Goal: Navigation & Orientation: Find specific page/section

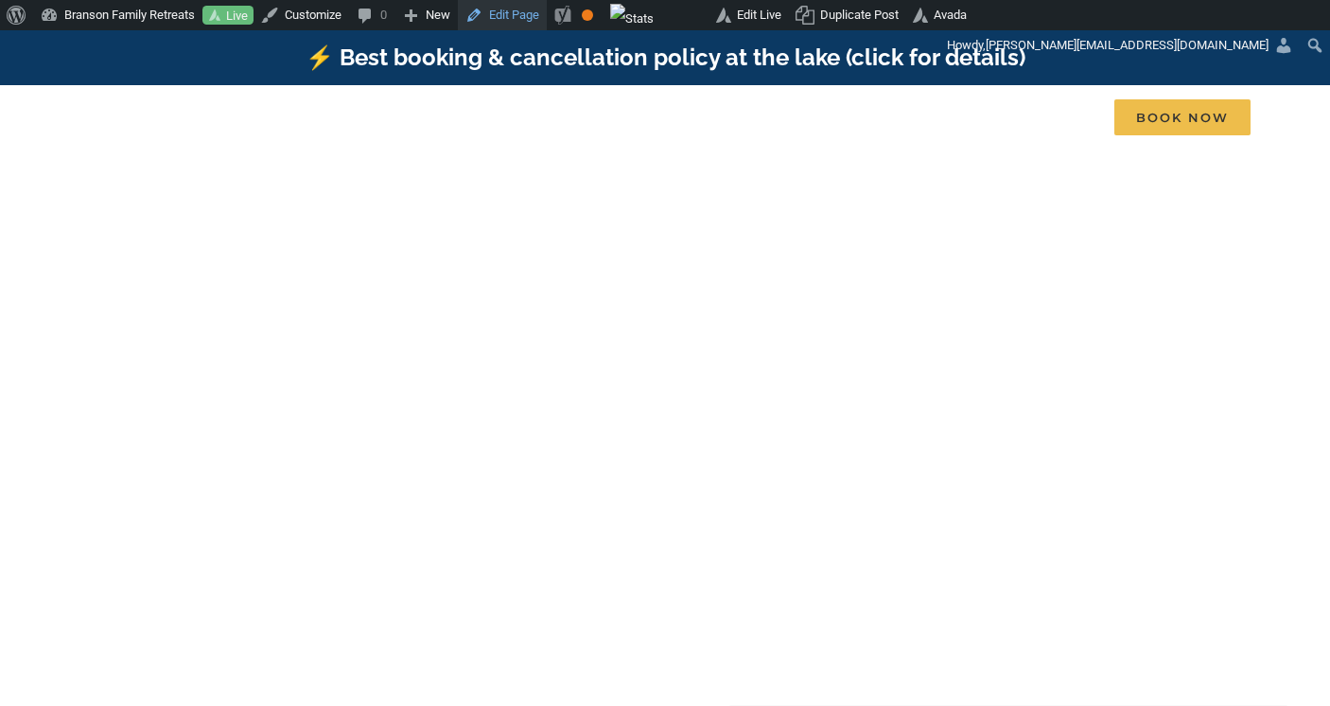
click at [536, 18] on link "Edit Page" at bounding box center [502, 15] width 89 height 30
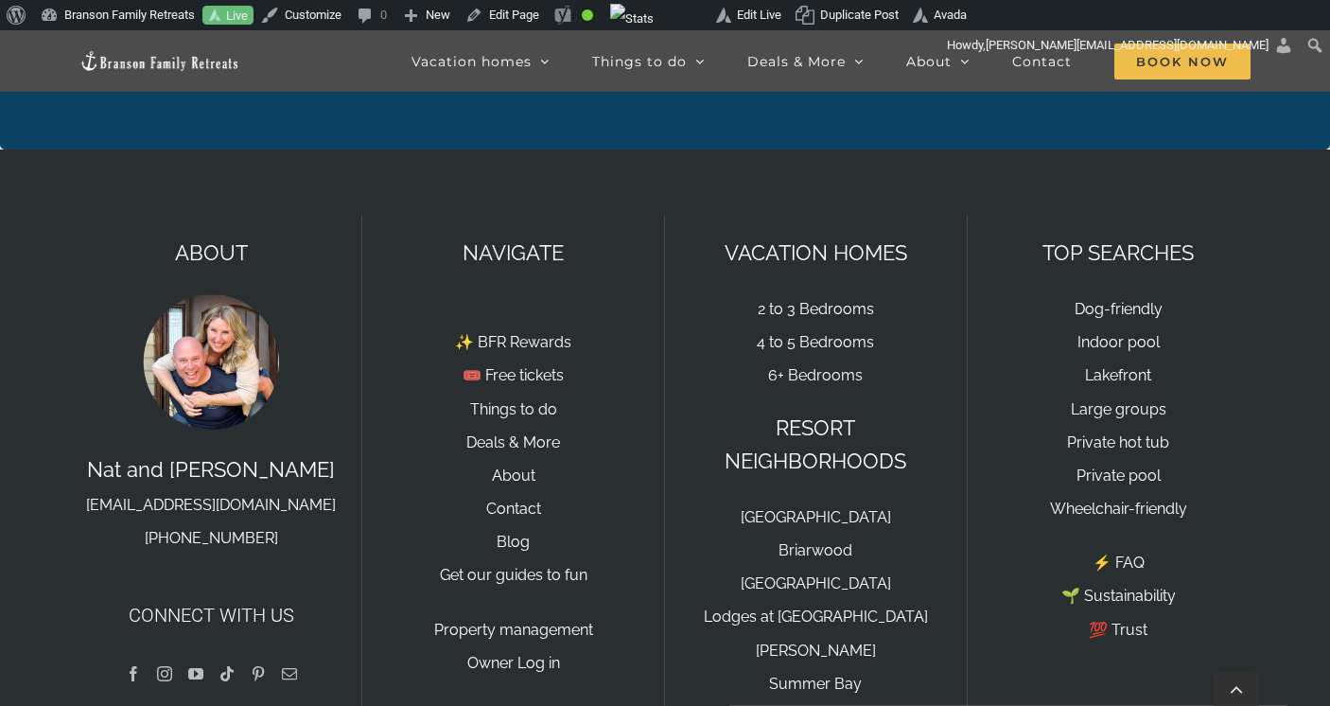
scroll to position [6459, 0]
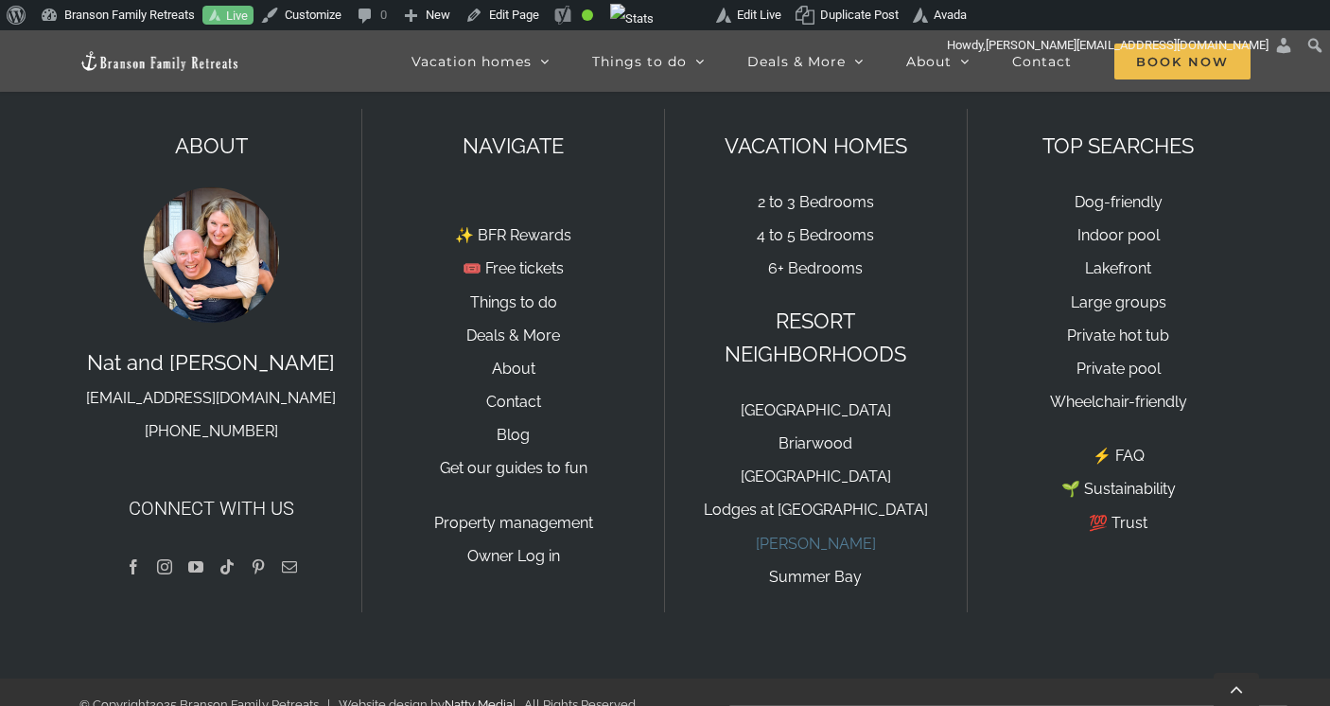
click at [851, 535] on link "[PERSON_NAME]" at bounding box center [816, 544] width 120 height 18
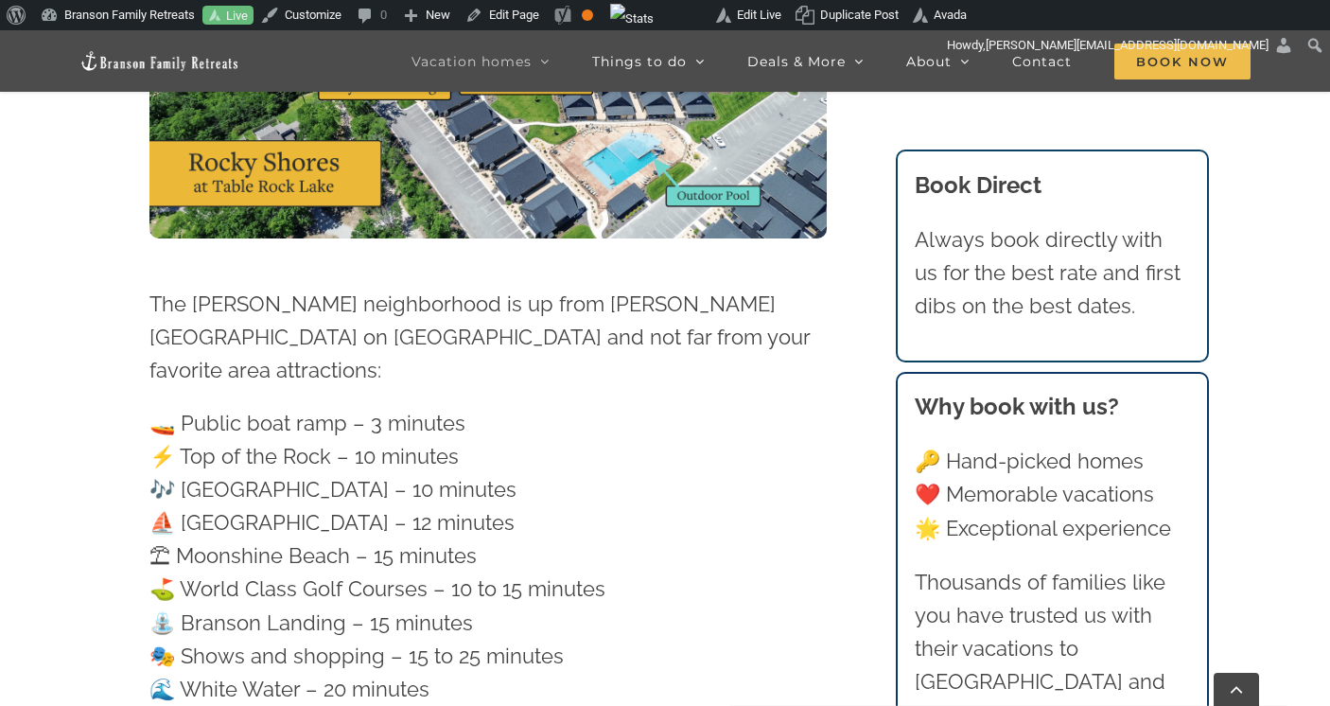
scroll to position [5446, 0]
